Goal: Check status: Check status

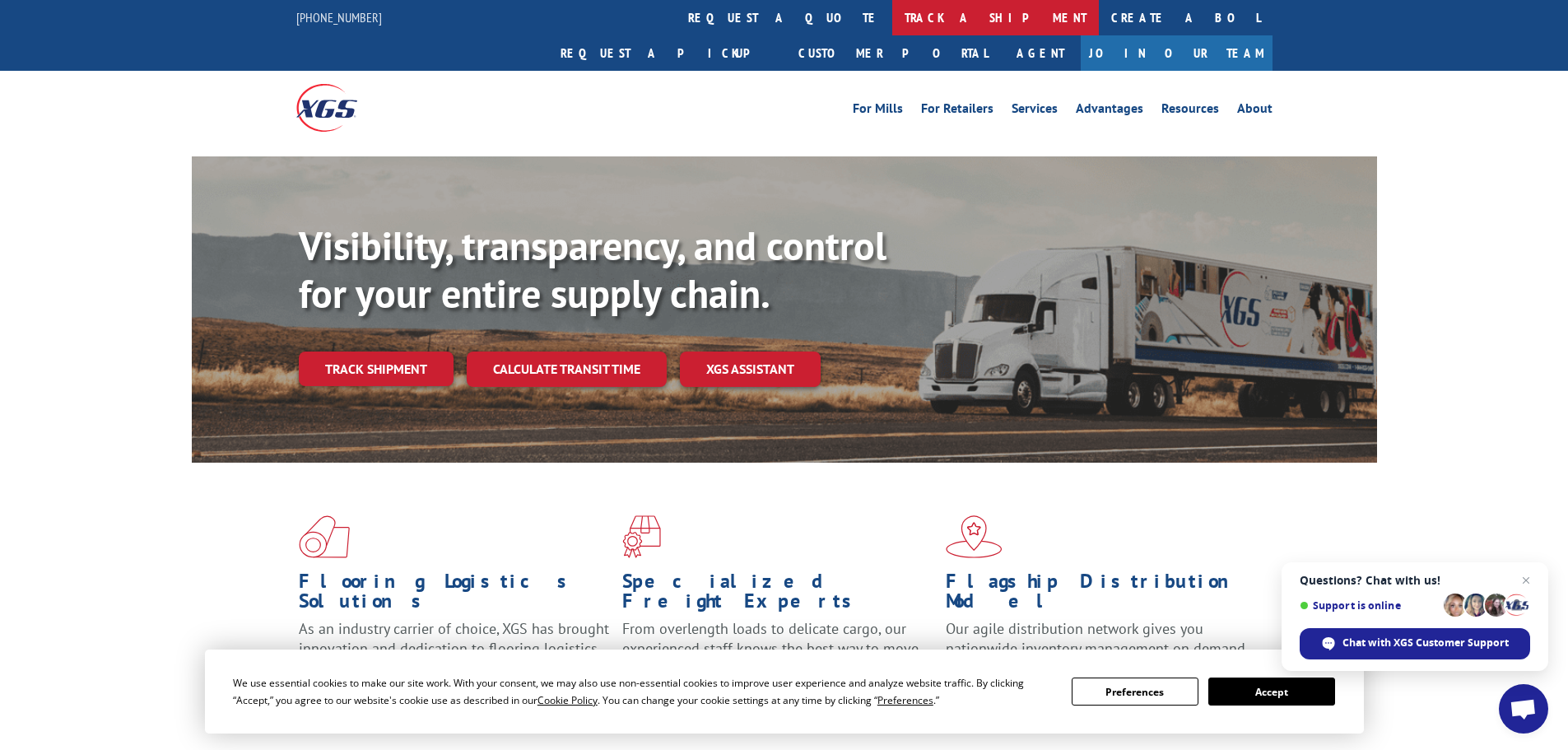
click at [892, 16] on link "track a shipment" at bounding box center [995, 18] width 206 height 35
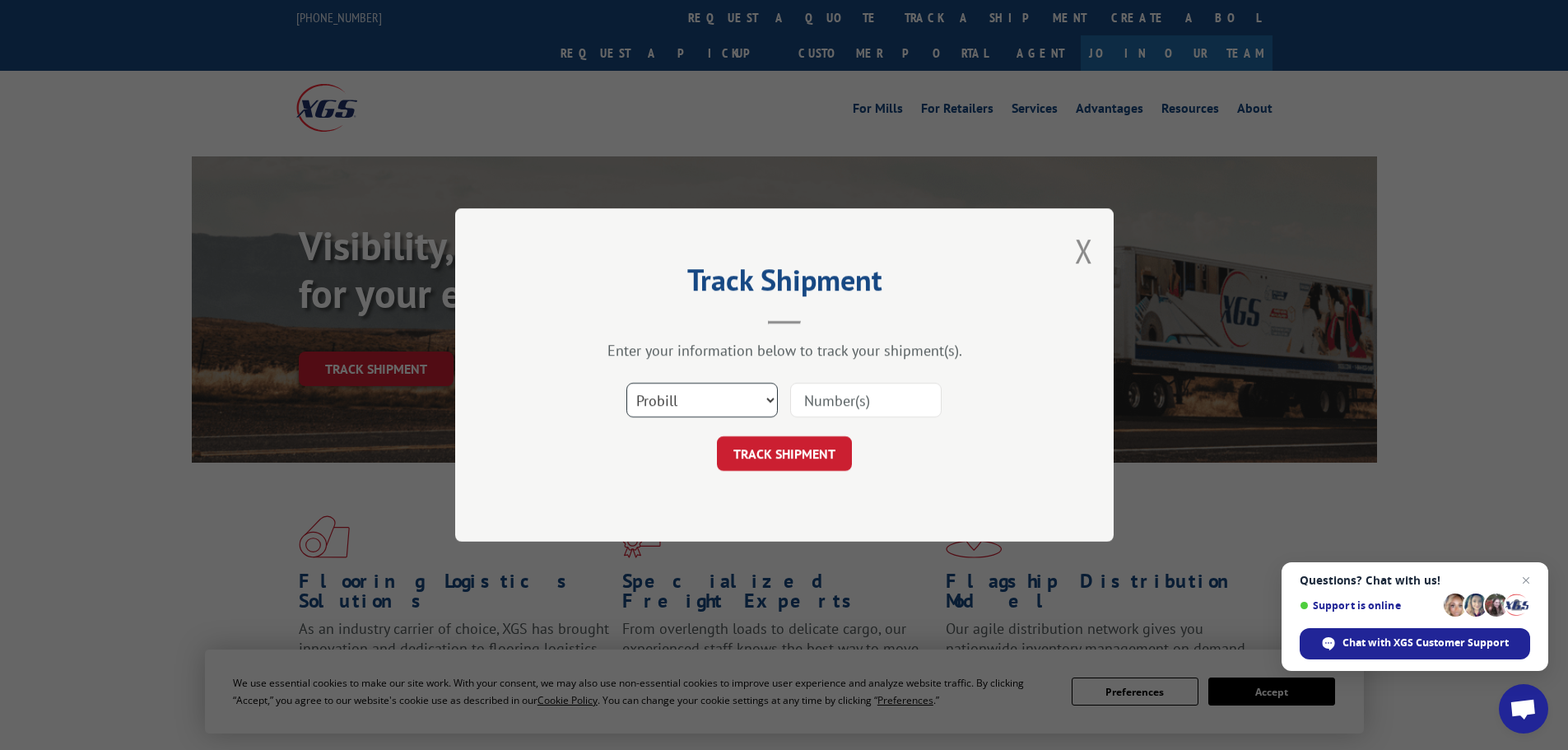
drag, startPoint x: 672, startPoint y: 406, endPoint x: 810, endPoint y: 399, distance: 138.2
click at [672, 406] on select "Select category... Probill BOL PO" at bounding box center [702, 400] width 152 height 34
drag, startPoint x: 852, startPoint y: 393, endPoint x: 839, endPoint y: 403, distance: 16.4
click at [852, 393] on input at bounding box center [865, 400] width 152 height 34
paste input "17503715"
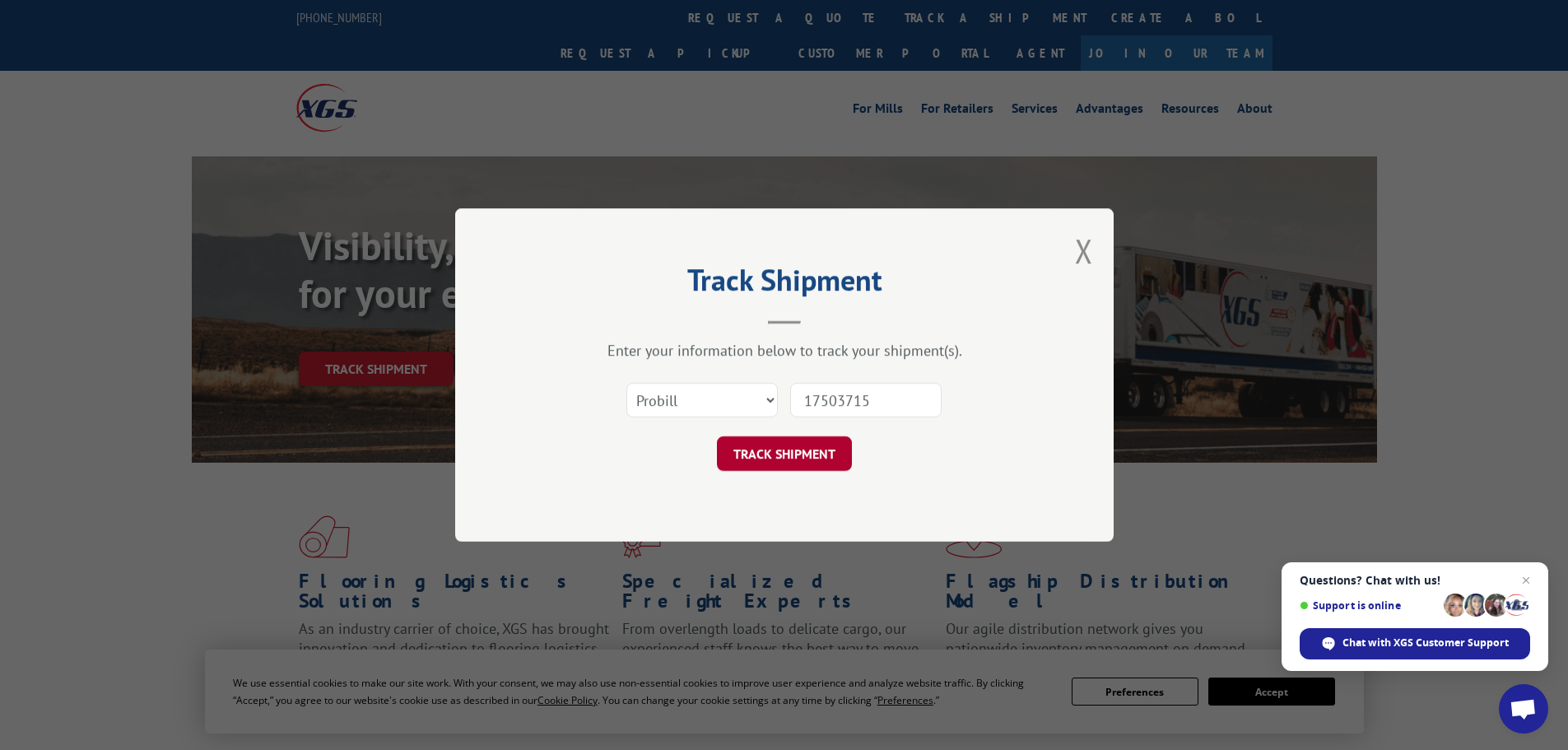
type input "17503715"
click at [797, 450] on button "TRACK SHIPMENT" at bounding box center [784, 453] width 135 height 34
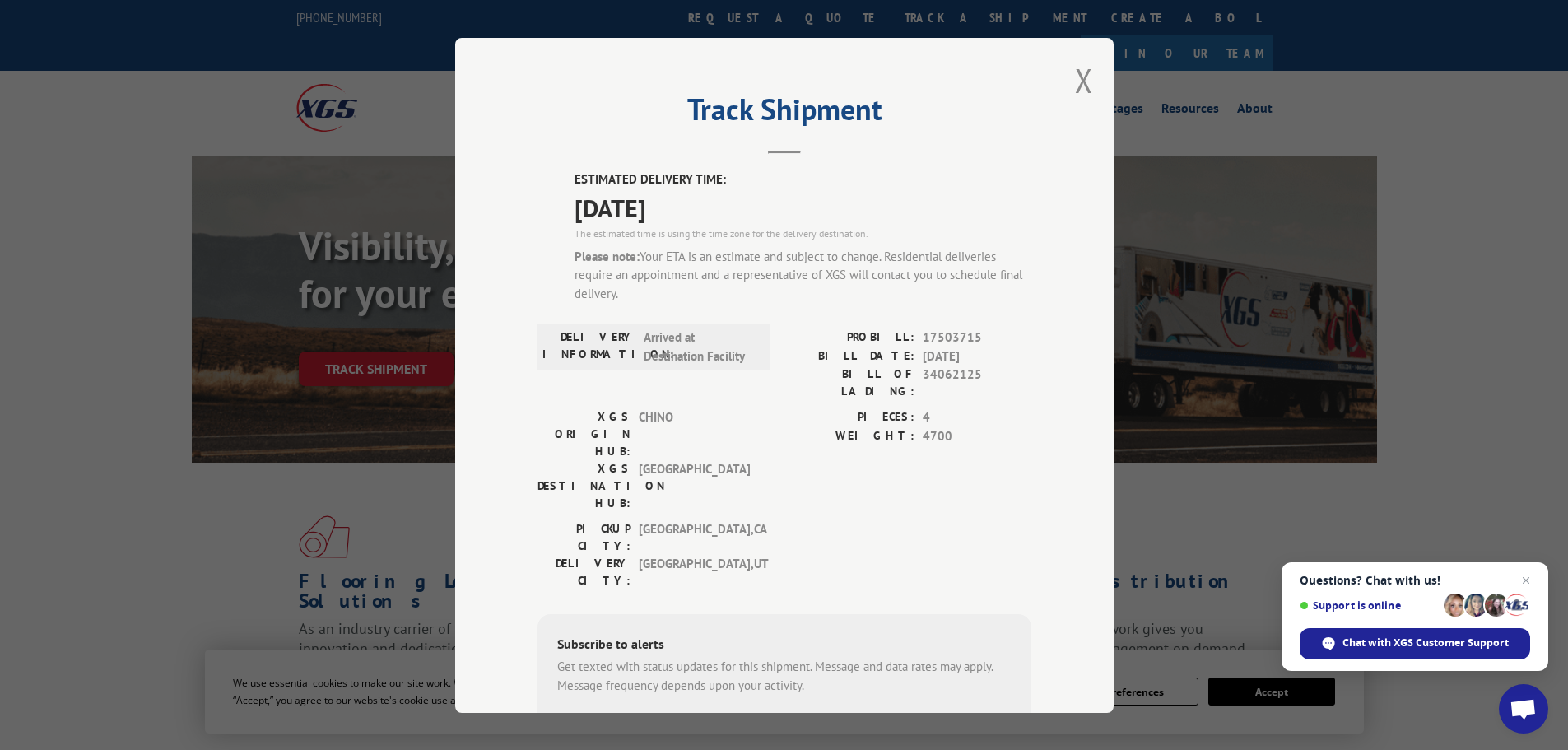
click at [1088, 77] on div "Track Shipment ESTIMATED DELIVERY TIME: [DATE] The estimated time is using the …" at bounding box center [784, 375] width 658 height 675
click at [1081, 79] on button "Close modal" at bounding box center [1084, 80] width 18 height 44
